Goal: Task Accomplishment & Management: Manage account settings

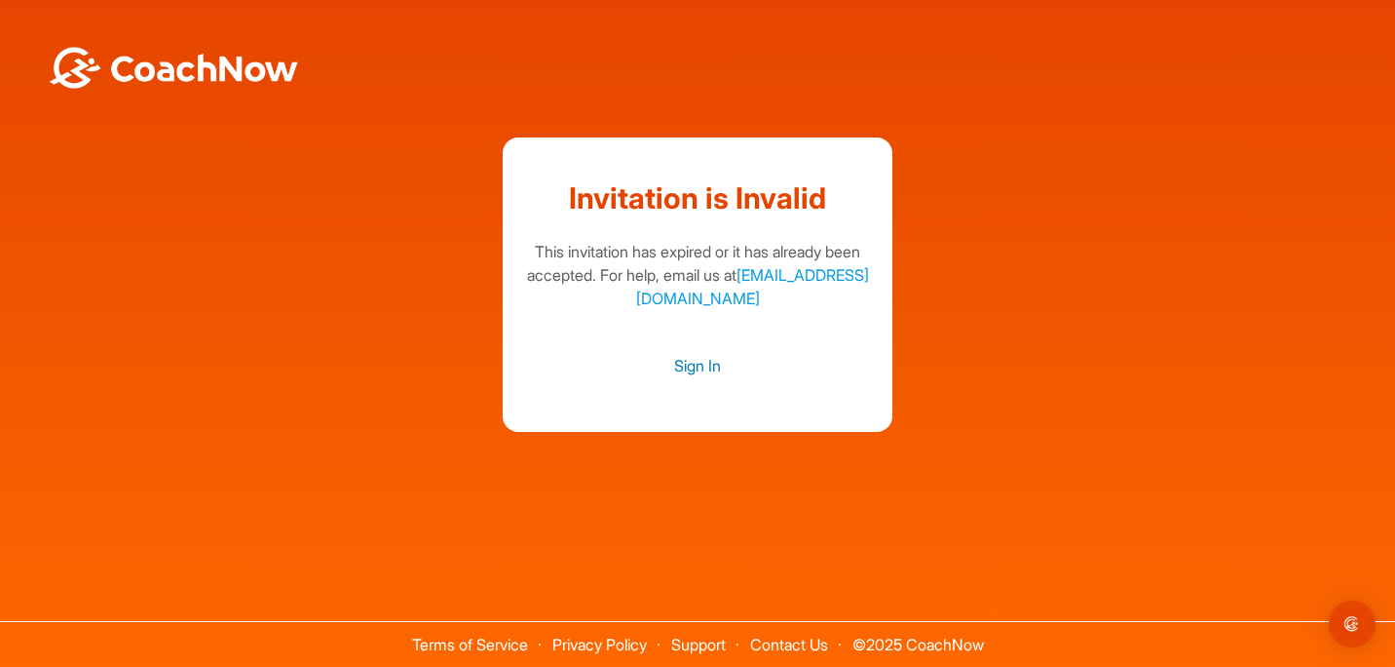
drag, startPoint x: 0, startPoint y: 0, endPoint x: 699, endPoint y: 367, distance: 789.4
click at [699, 367] on link "Sign In" at bounding box center [697, 365] width 351 height 25
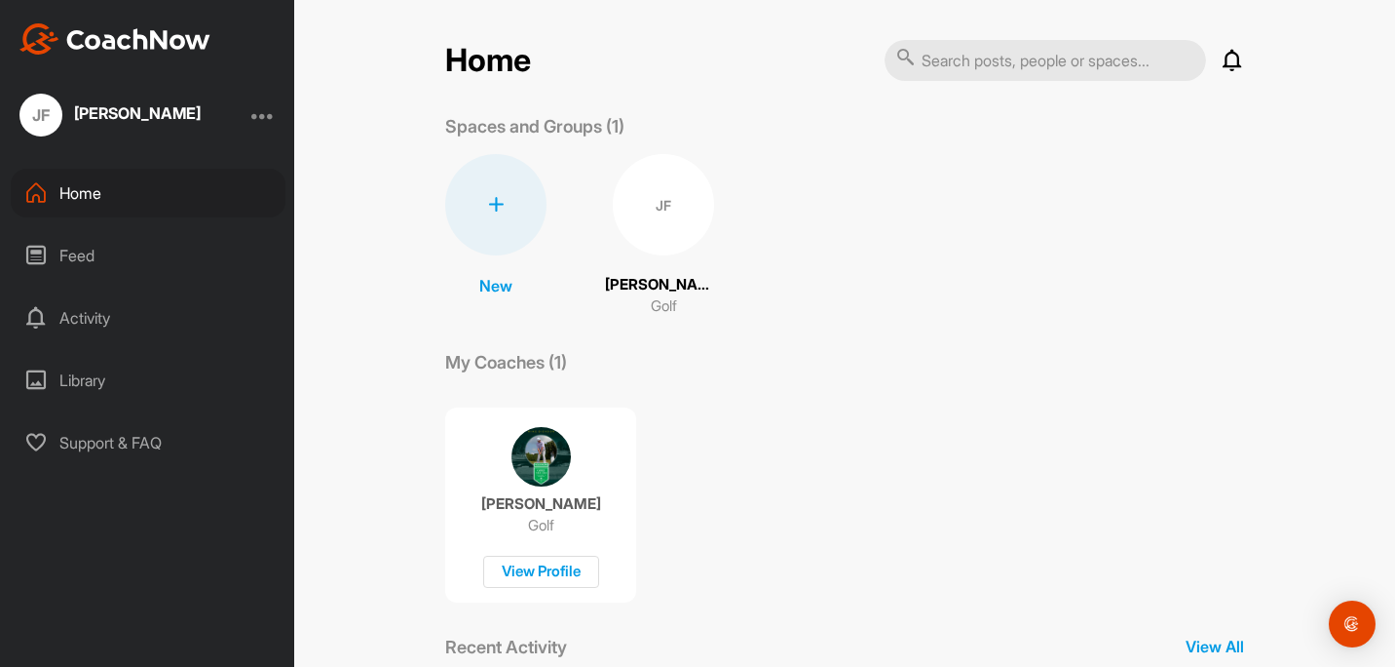
click at [270, 109] on div at bounding box center [262, 114] width 23 height 23
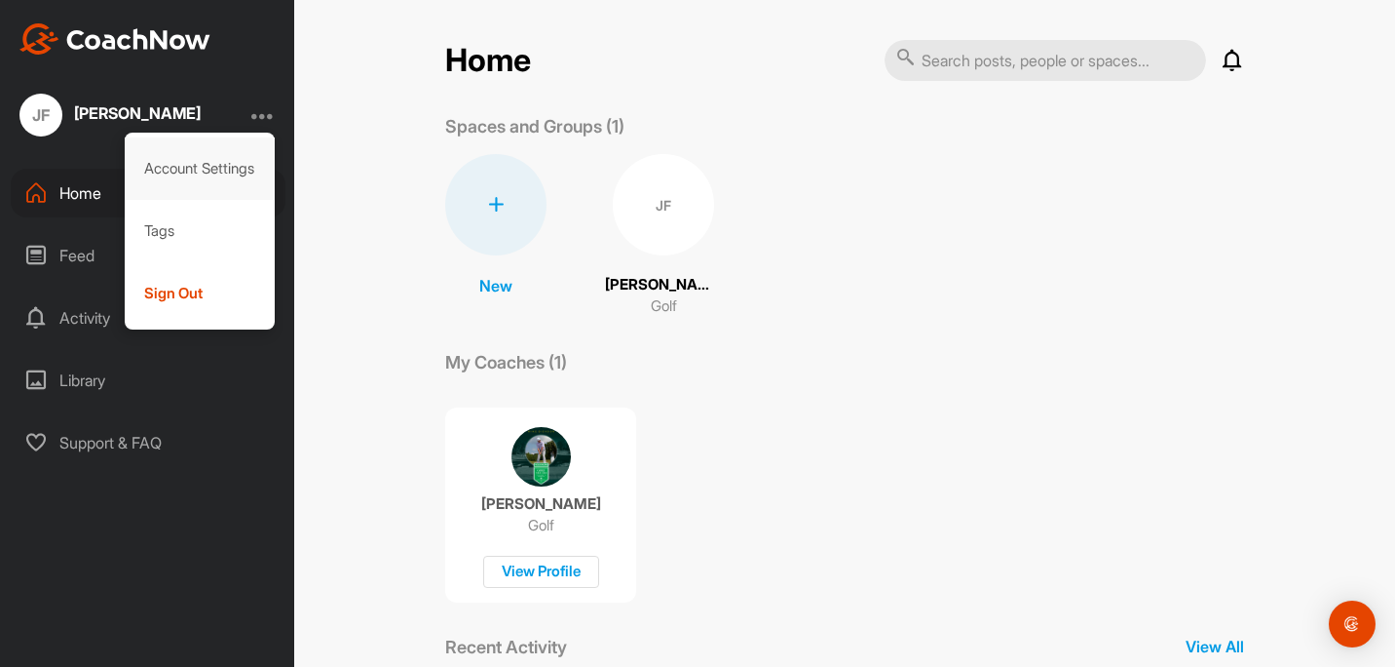
click at [237, 156] on div "Account Settings" at bounding box center [200, 168] width 151 height 62
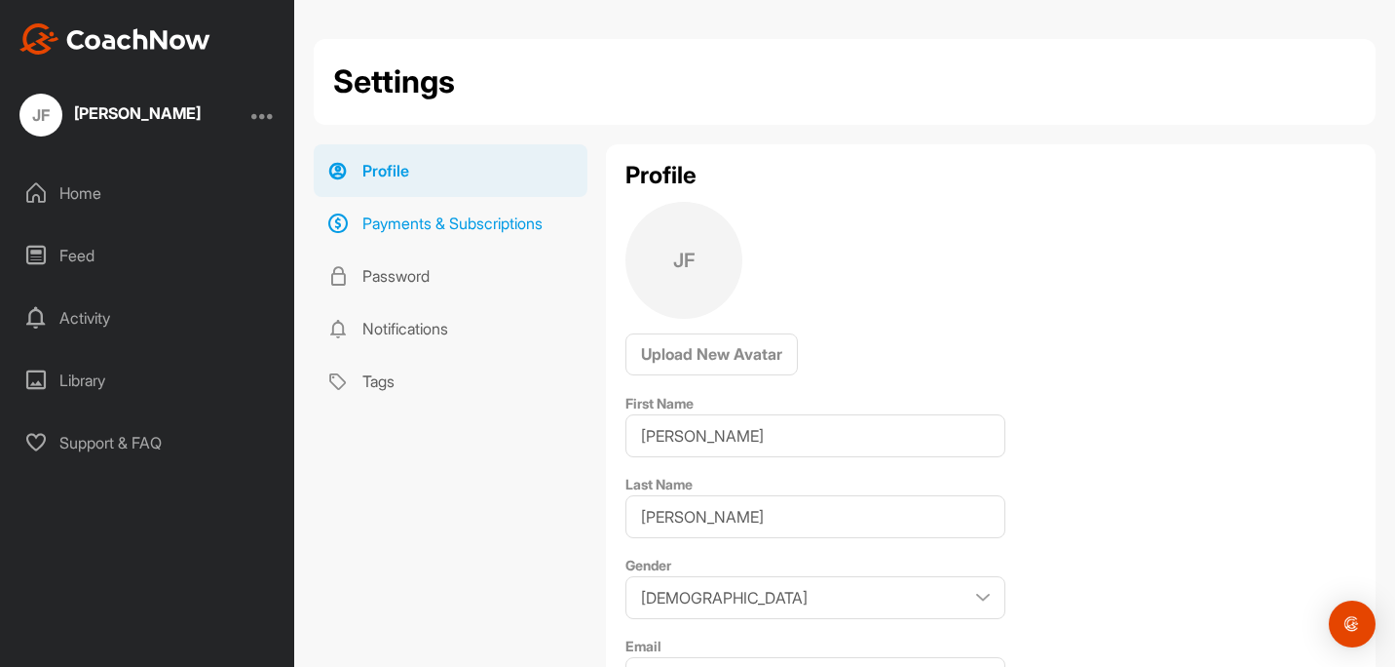
click at [373, 213] on link "Payments & Subscriptions" at bounding box center [451, 223] width 274 height 53
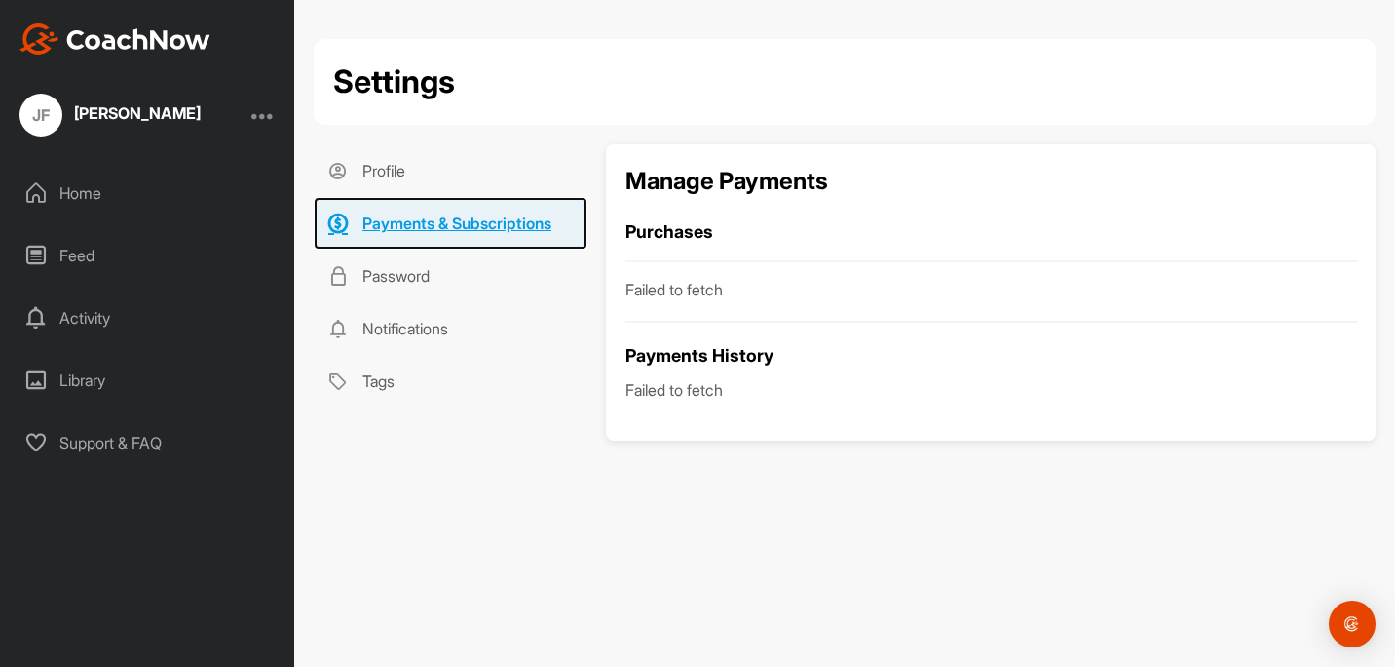
click at [373, 213] on link "Payments & Subscriptions" at bounding box center [451, 223] width 274 height 53
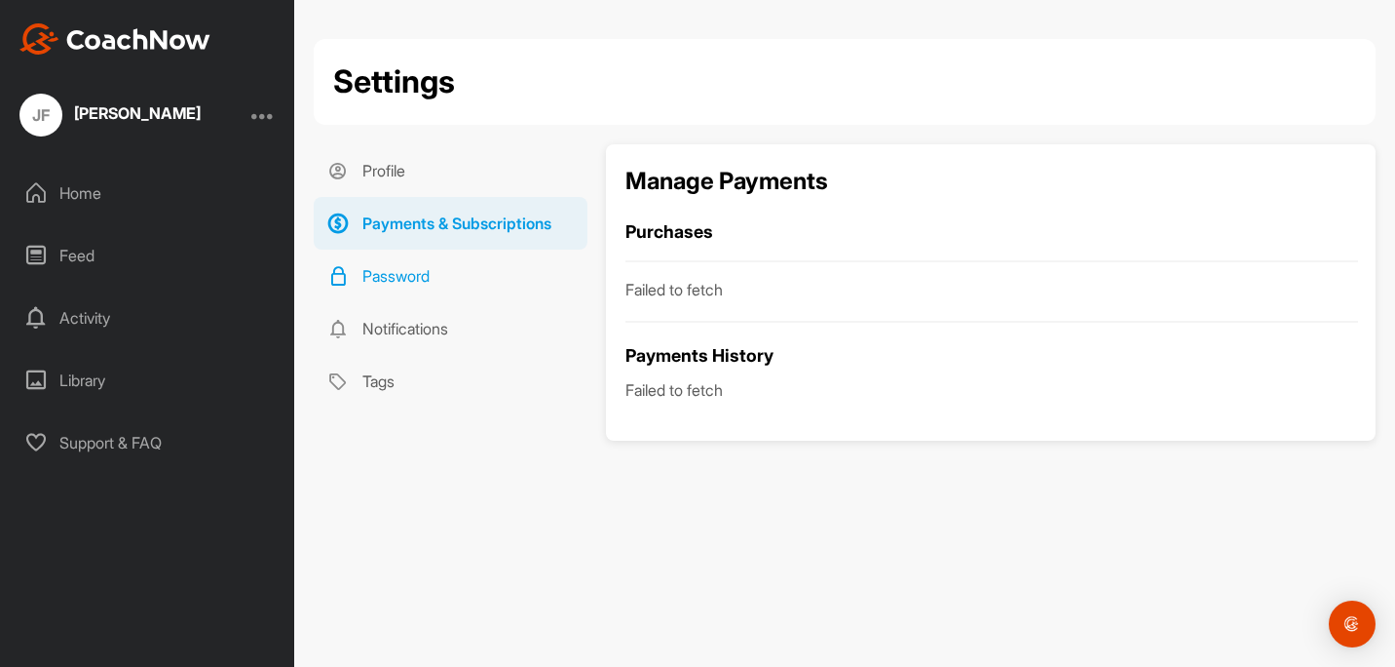
click at [401, 282] on link "Password" at bounding box center [451, 275] width 274 height 53
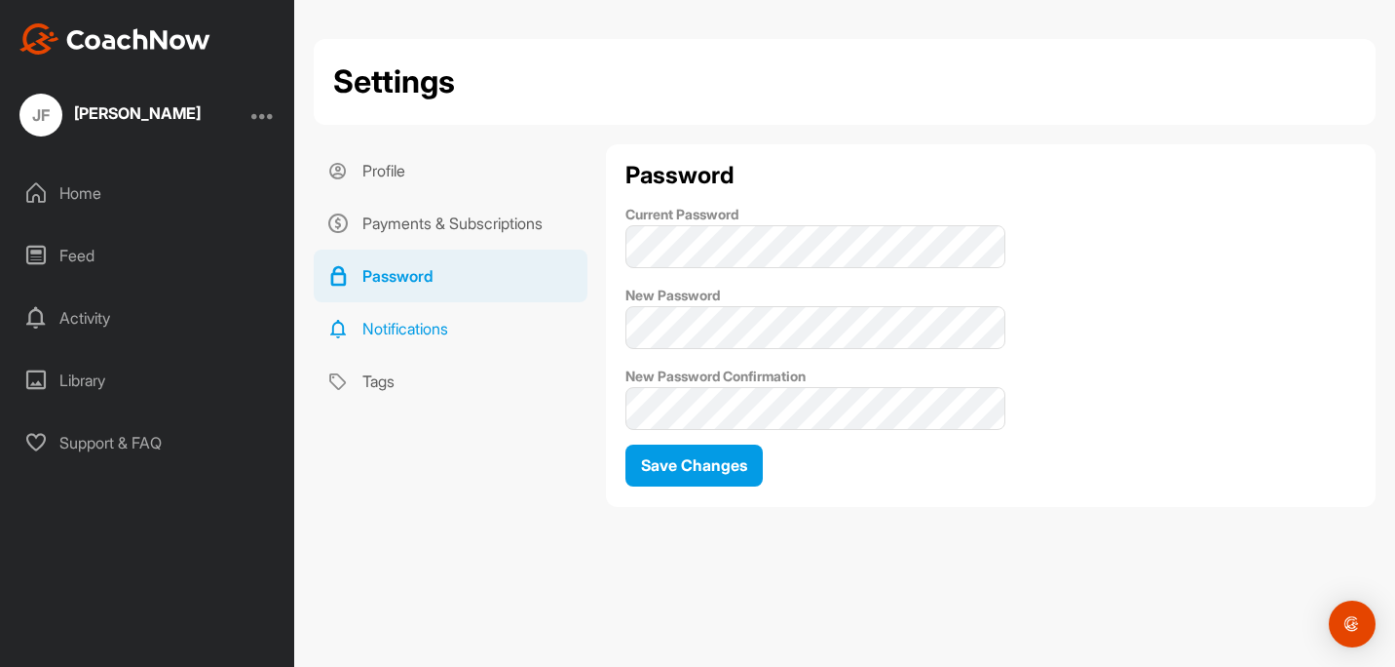
click at [412, 318] on link "Notifications" at bounding box center [451, 328] width 274 height 53
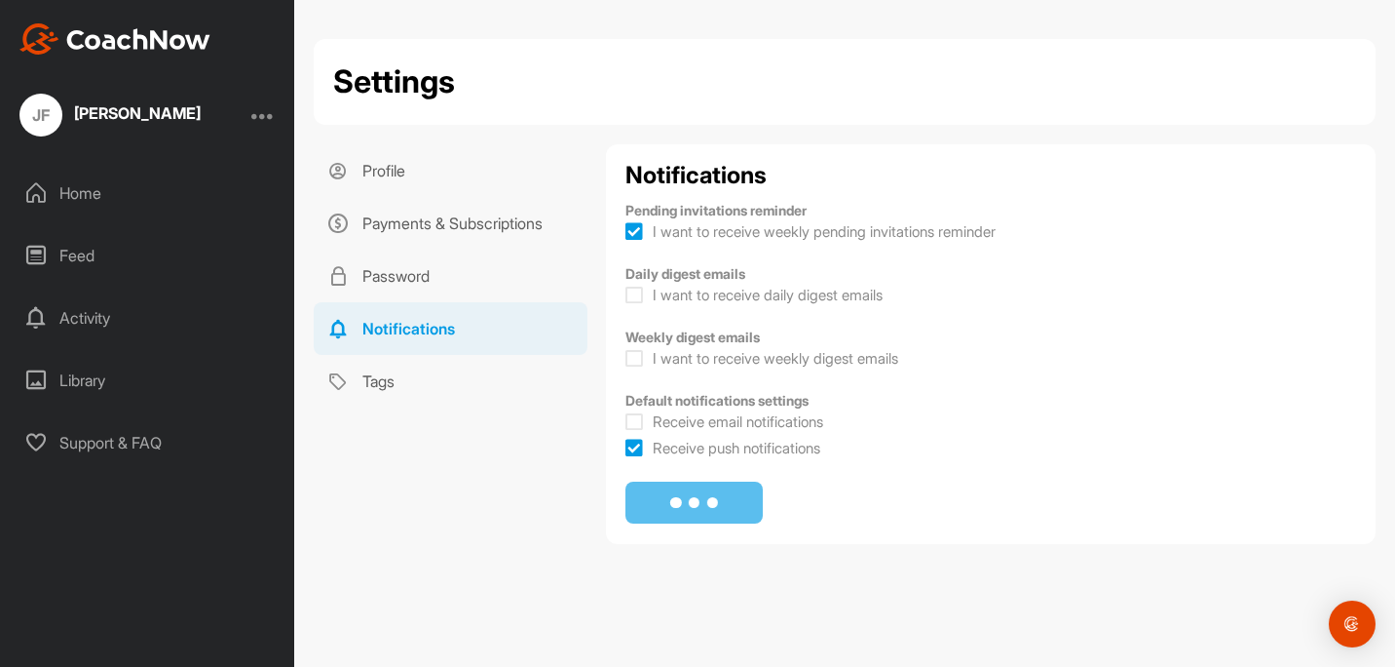
checkbox input "true"
click at [374, 378] on link "Tags" at bounding box center [451, 381] width 274 height 53
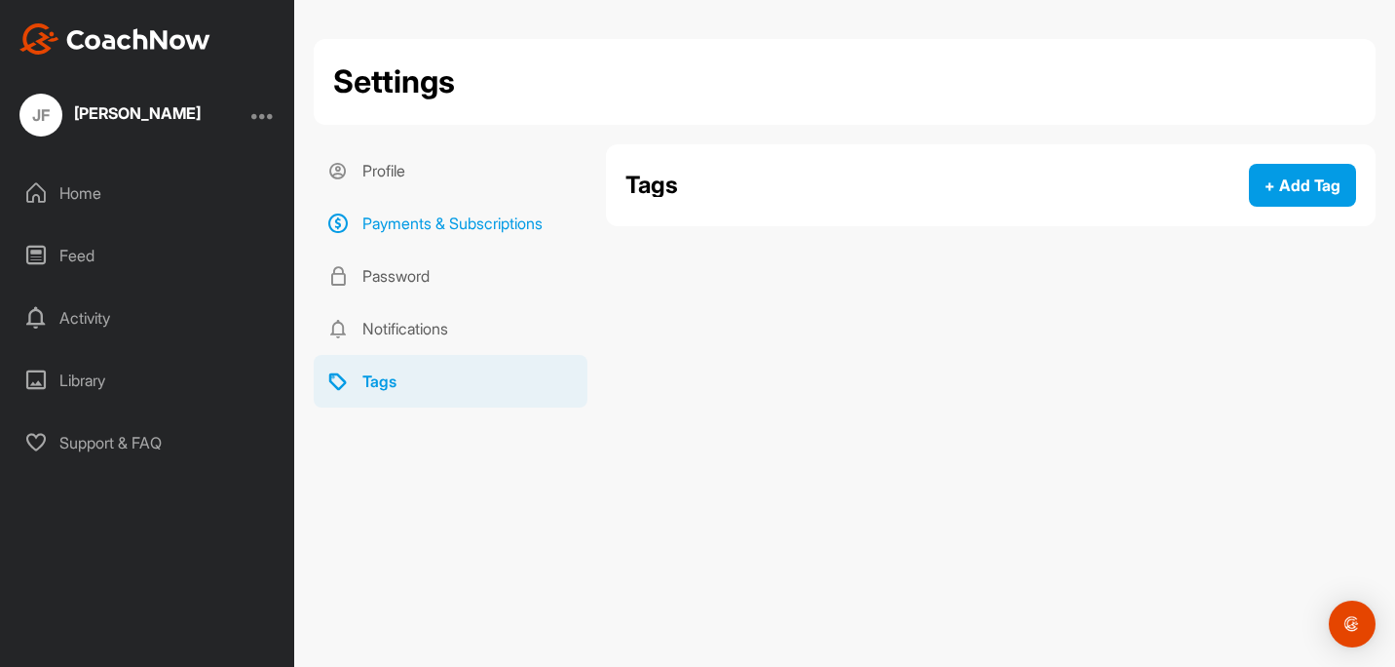
click at [375, 220] on link "Payments & Subscriptions" at bounding box center [451, 223] width 274 height 53
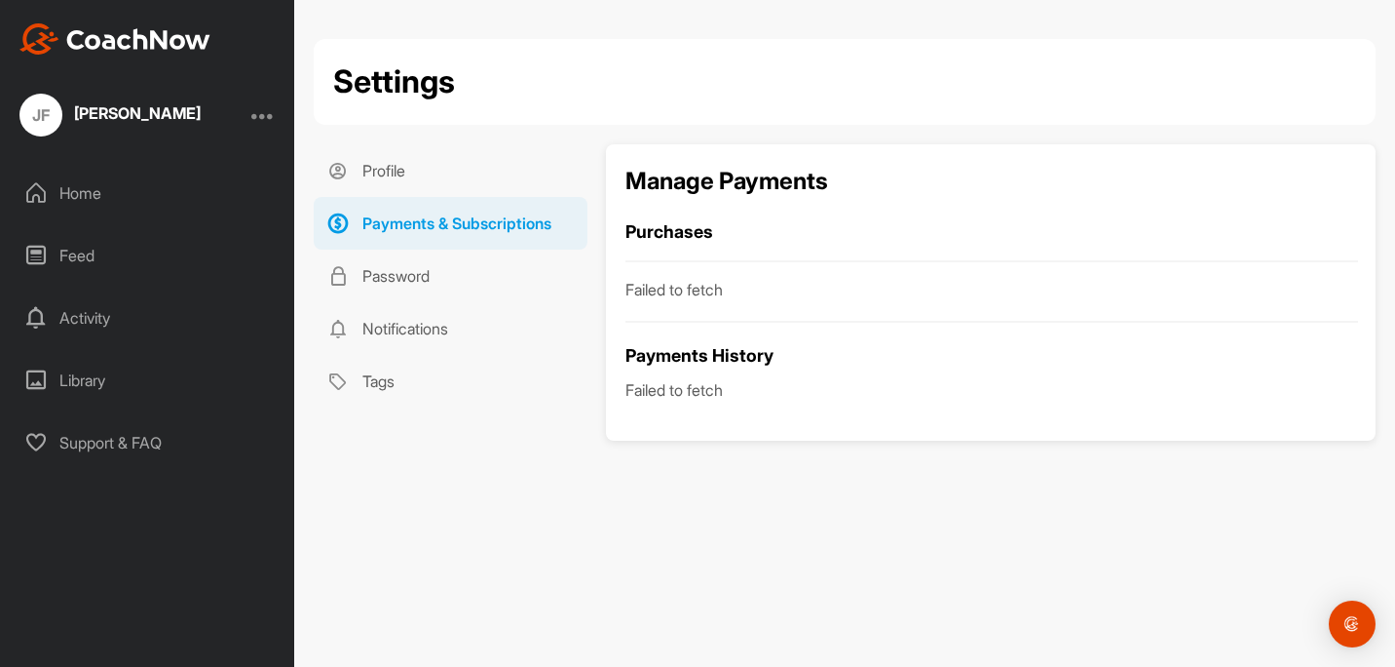
click at [690, 278] on p "Failed to fetch" at bounding box center [991, 289] width 731 height 23
click at [675, 238] on h3 "Purchases" at bounding box center [991, 231] width 731 height 26
click at [705, 366] on div "Payments History Failed to fetch" at bounding box center [991, 371] width 731 height 59
click at [701, 389] on p "Failed to fetch" at bounding box center [991, 389] width 731 height 23
